Goal: Navigation & Orientation: Find specific page/section

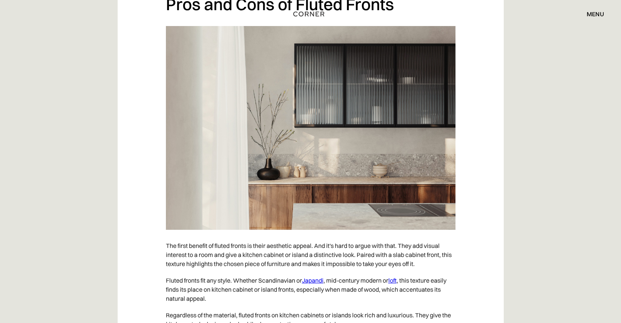
scroll to position [1057, 0]
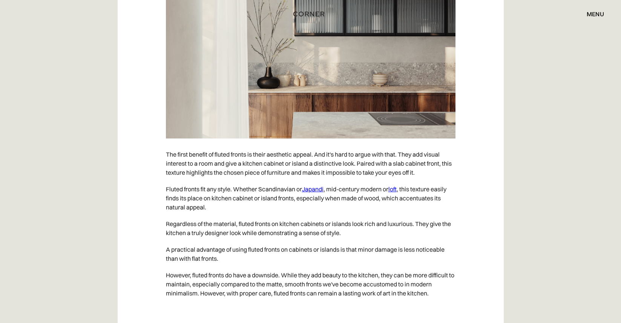
click at [315, 193] on link "Japandi" at bounding box center [313, 189] width 22 height 8
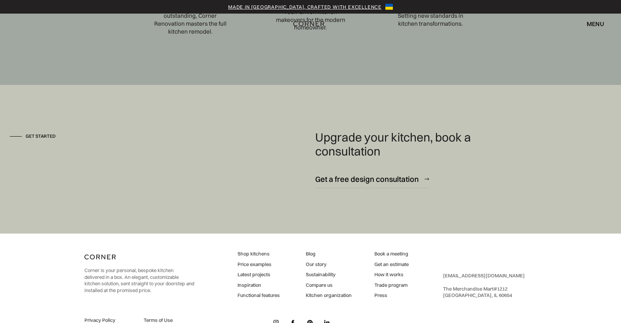
scroll to position [2617, 0]
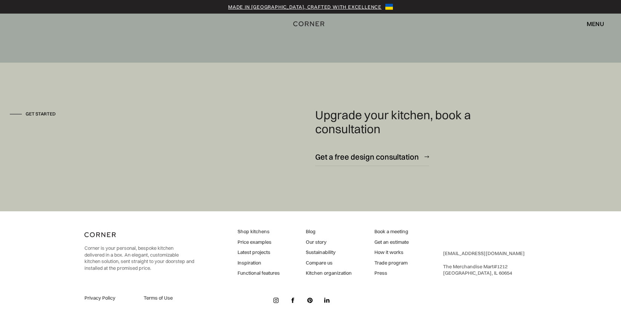
click at [250, 233] on link "Shop kitchens" at bounding box center [259, 231] width 42 height 7
drag, startPoint x: 297, startPoint y: 130, endPoint x: 303, endPoint y: 129, distance: 5.7
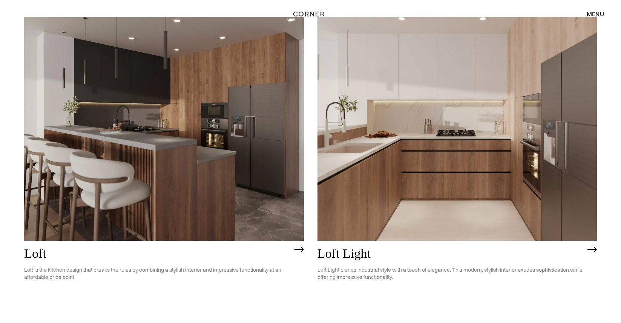
scroll to position [2113, 0]
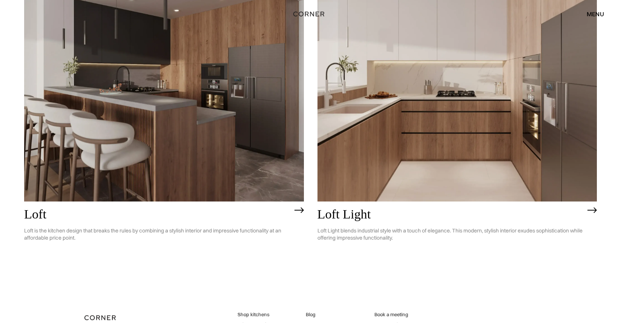
click at [208, 142] on img at bounding box center [164, 90] width 280 height 224
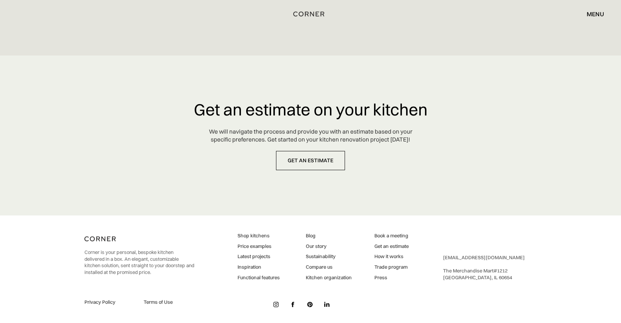
scroll to position [4354, 0]
